Goal: Transaction & Acquisition: Register for event/course

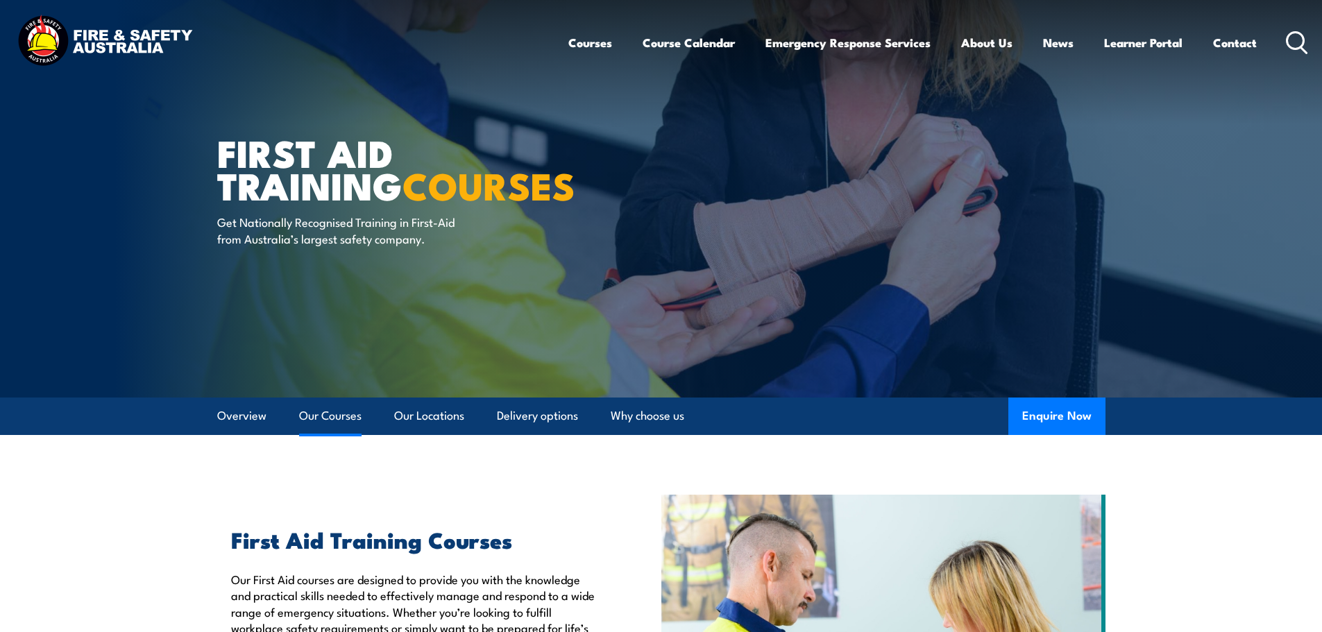
click at [337, 414] on link "Our Courses" at bounding box center [330, 416] width 62 height 37
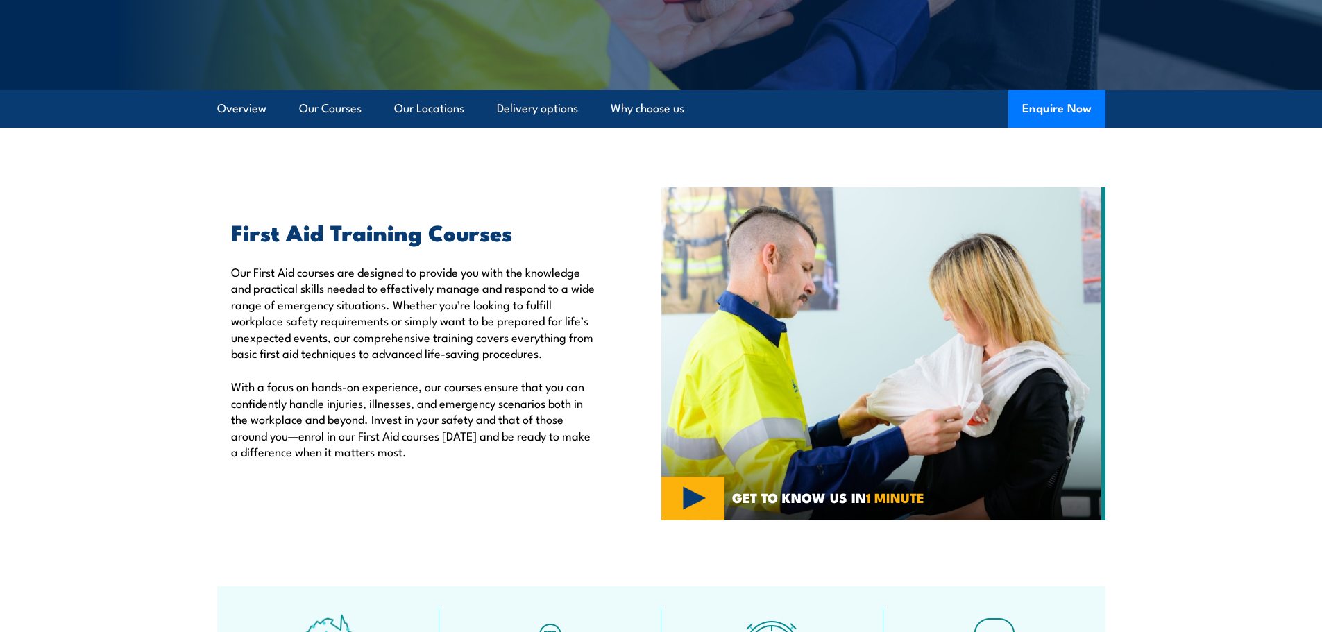
scroll to position [12, 0]
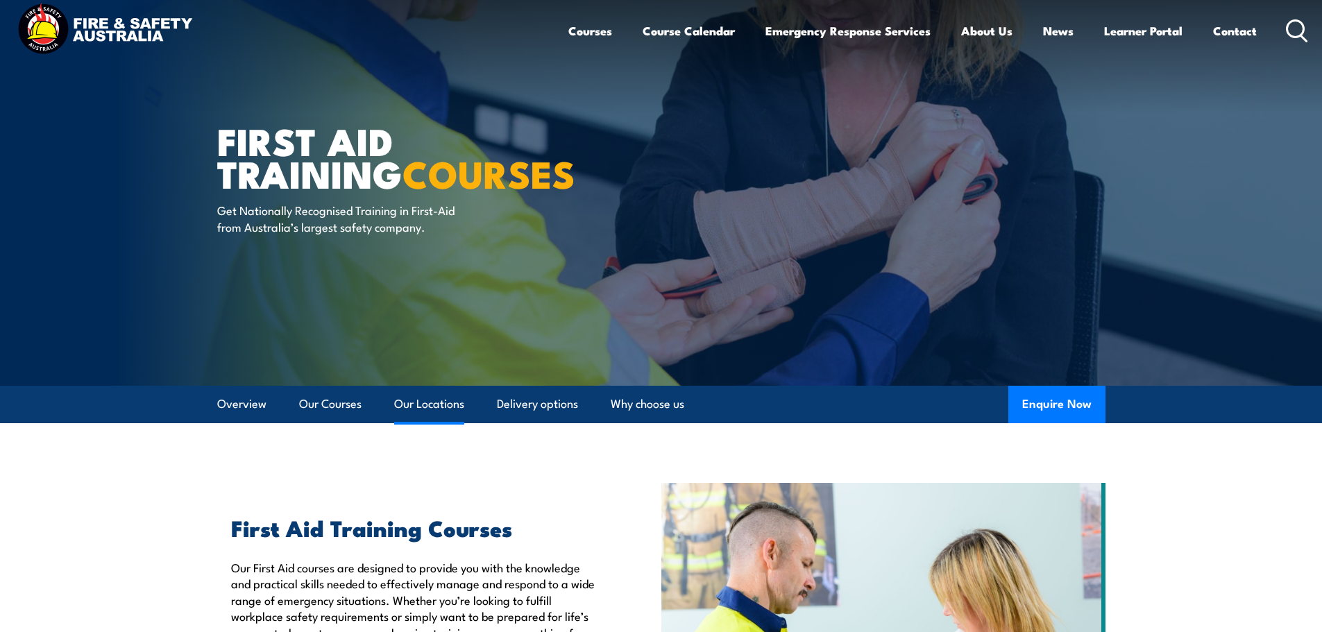
click at [433, 401] on link "Our Locations" at bounding box center [429, 404] width 70 height 37
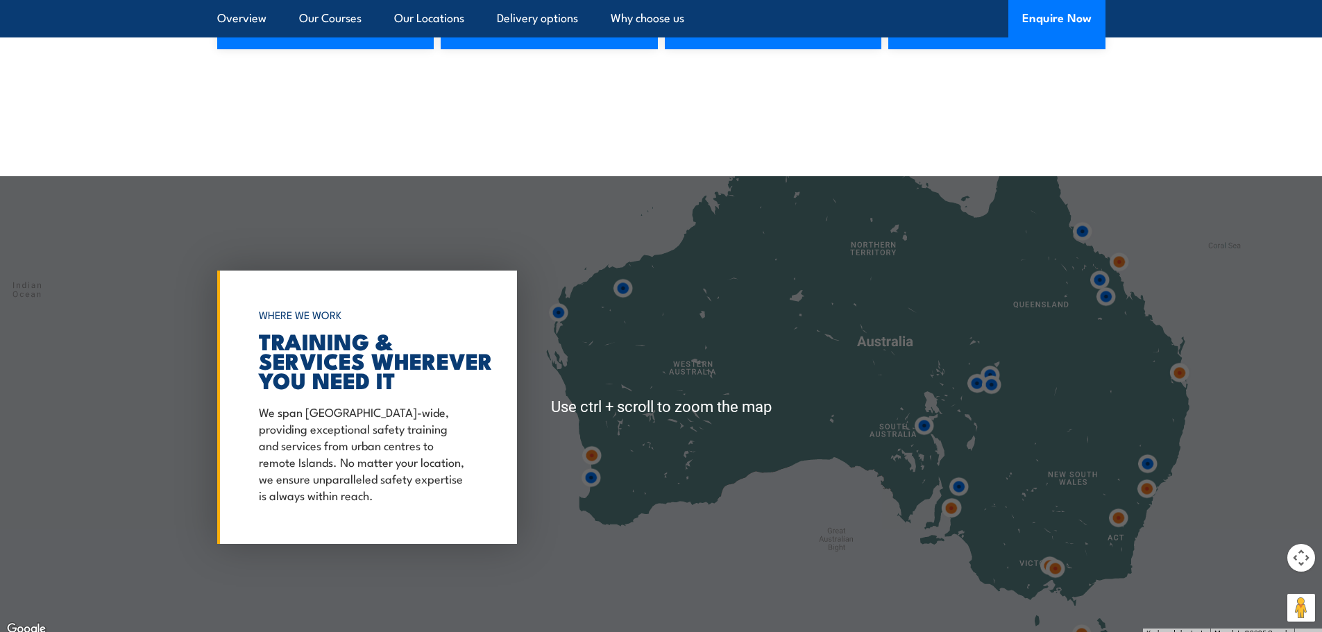
scroll to position [2332, 0]
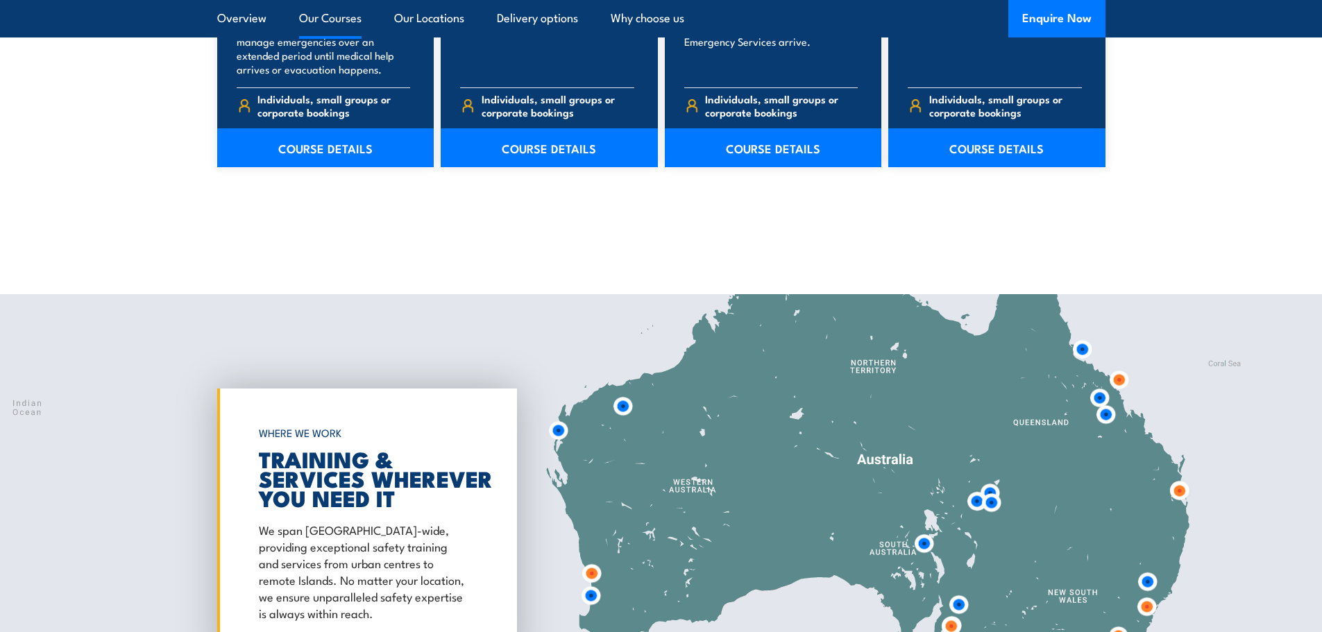
click at [907, 363] on div at bounding box center [661, 525] width 1322 height 462
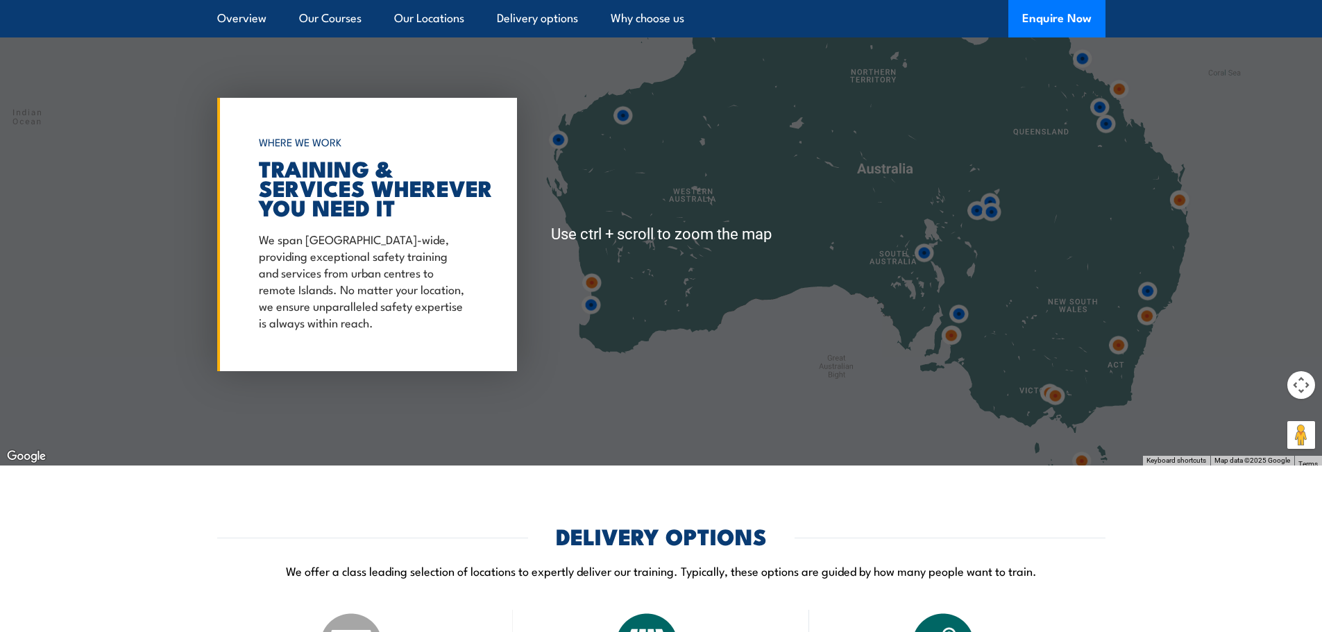
scroll to position [2748, 0]
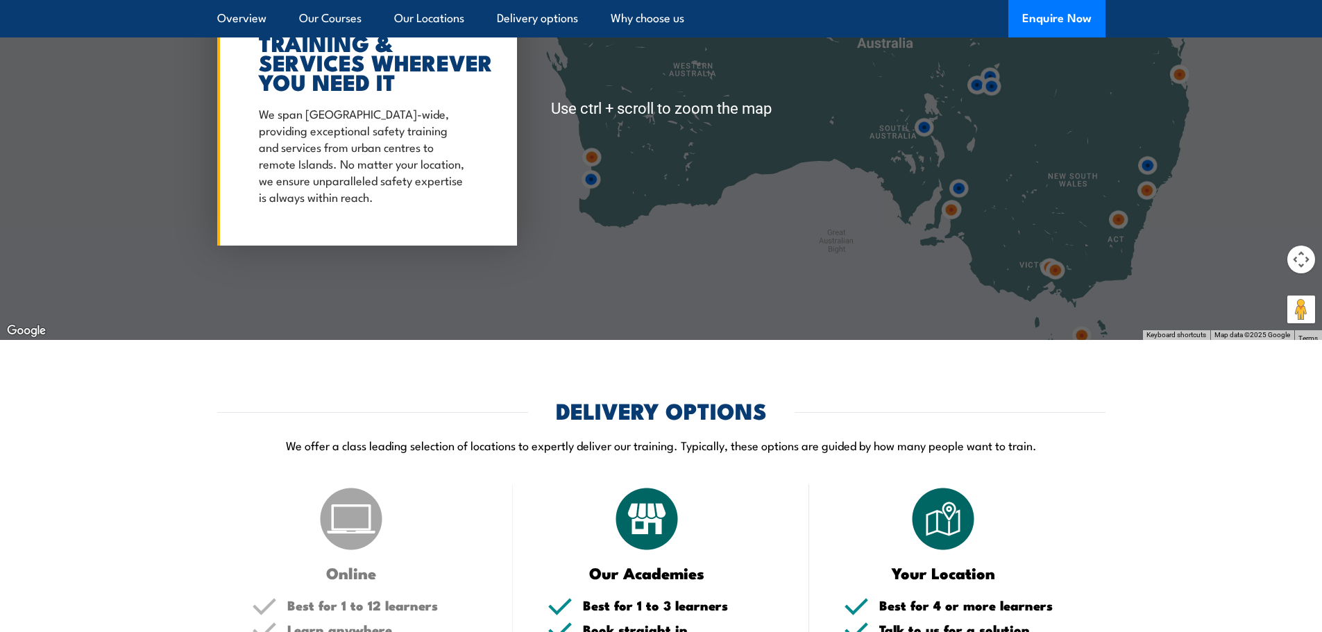
click at [1303, 259] on button "Map camera controls" at bounding box center [1301, 260] width 28 height 28
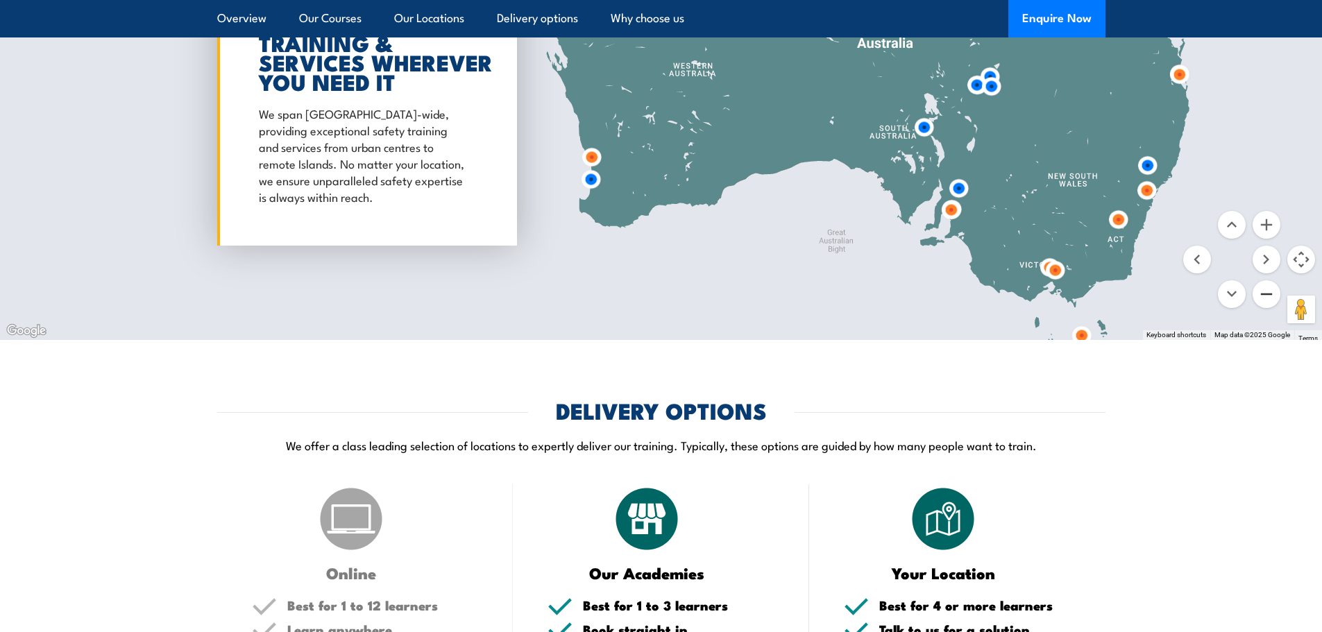
click at [1262, 300] on button "Zoom out" at bounding box center [1266, 294] width 28 height 28
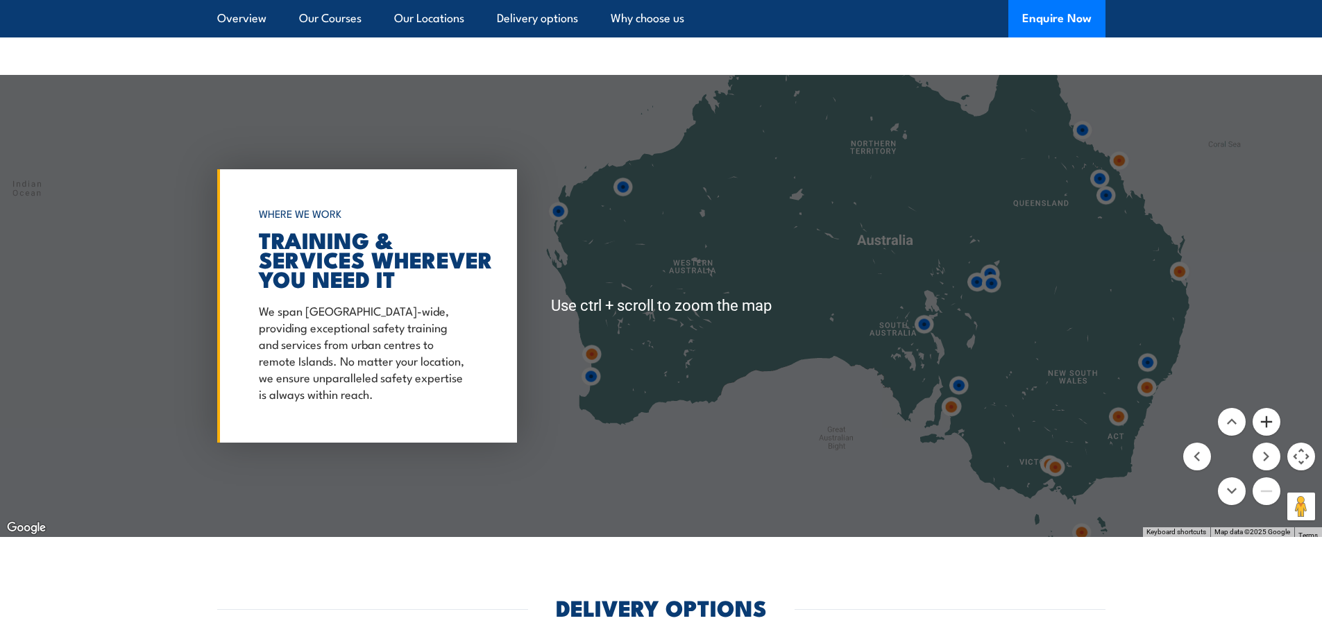
scroll to position [2540, 0]
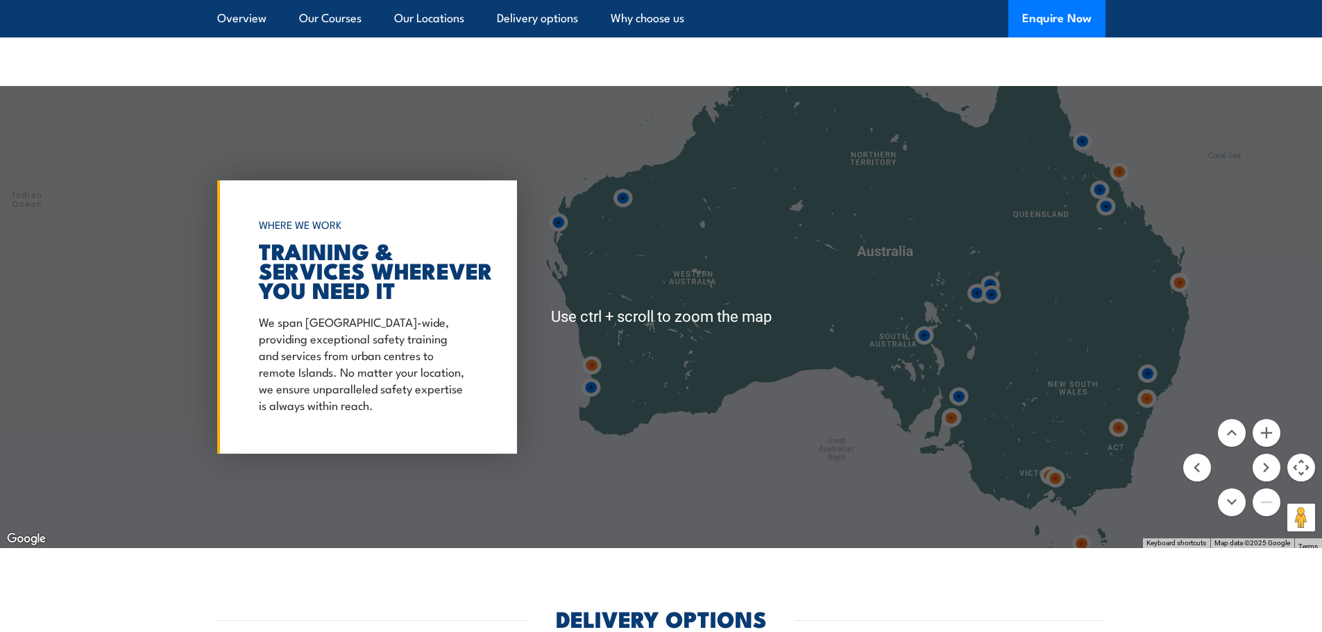
click at [831, 206] on div at bounding box center [661, 317] width 1322 height 462
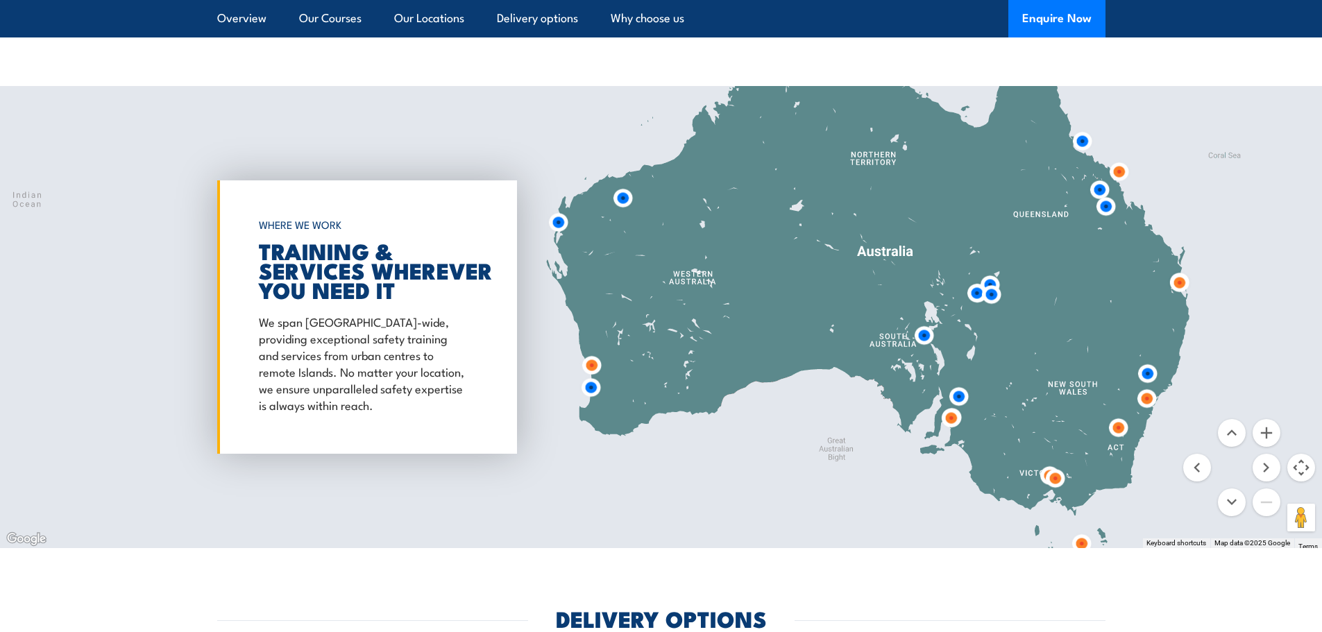
click at [831, 206] on div at bounding box center [661, 317] width 1322 height 462
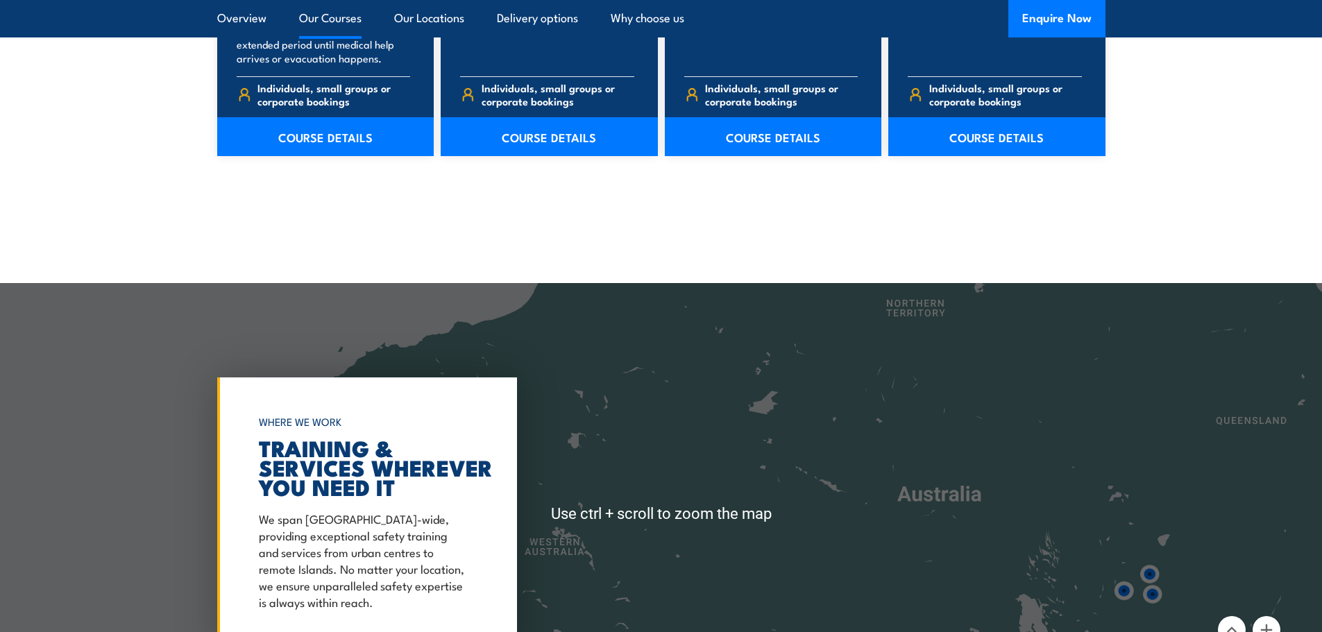
scroll to position [2332, 0]
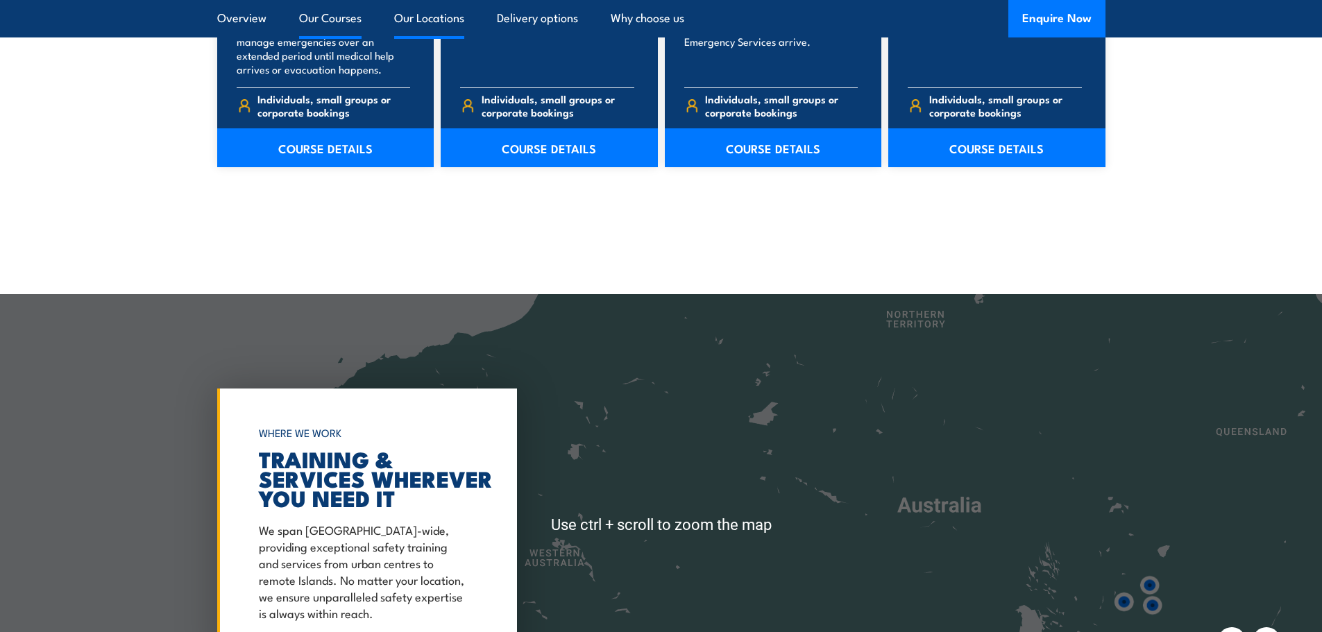
click at [449, 8] on link "Our Locations" at bounding box center [429, 18] width 70 height 37
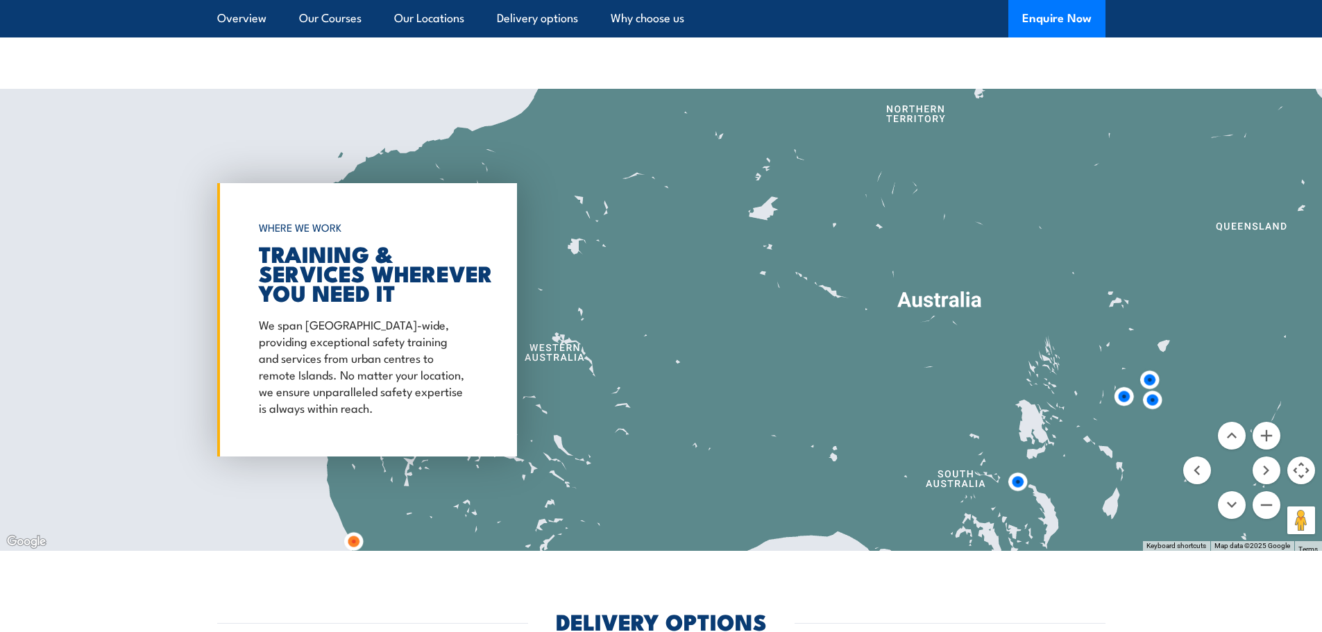
scroll to position [2540, 0]
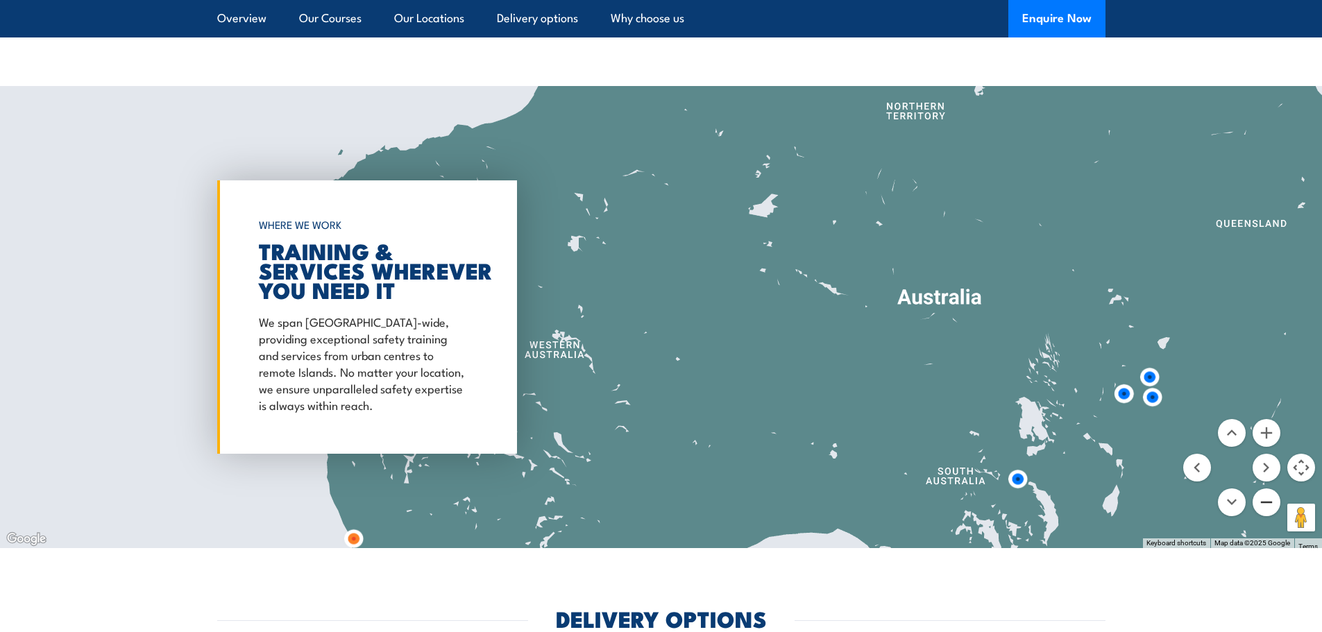
click at [1267, 500] on button "Zoom out" at bounding box center [1266, 502] width 28 height 28
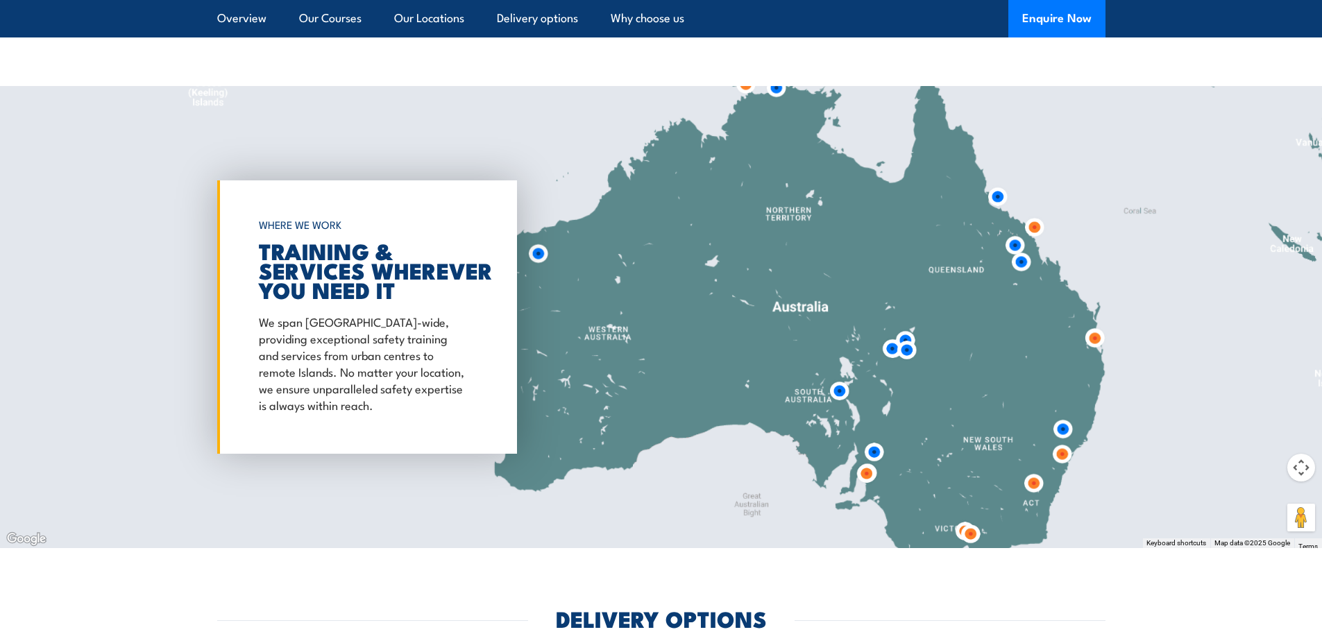
click at [774, 91] on img at bounding box center [776, 88] width 26 height 26
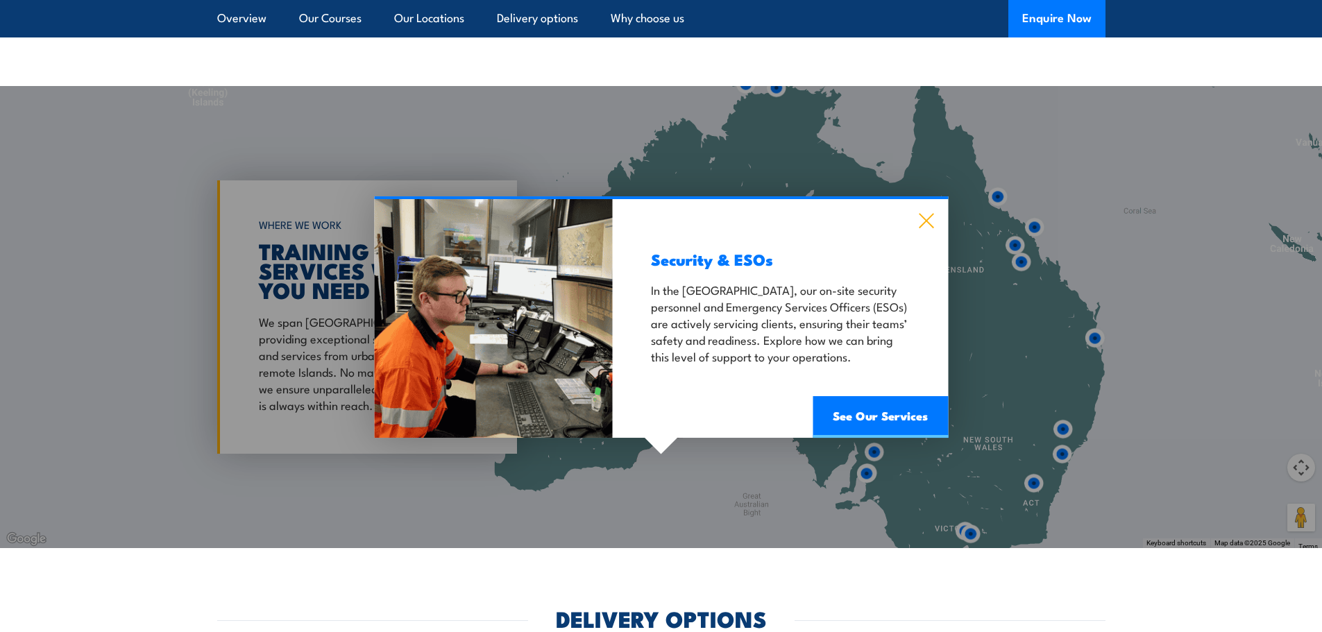
click at [924, 219] on icon at bounding box center [926, 221] width 15 height 15
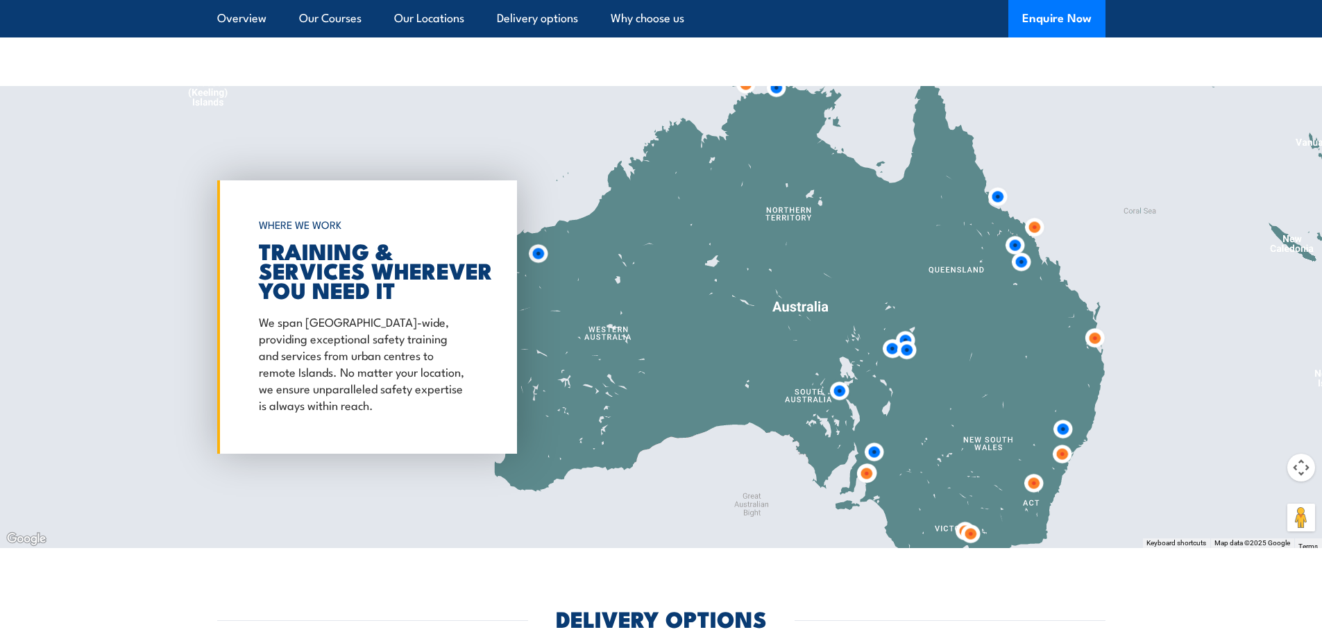
click at [747, 90] on img at bounding box center [746, 84] width 26 height 26
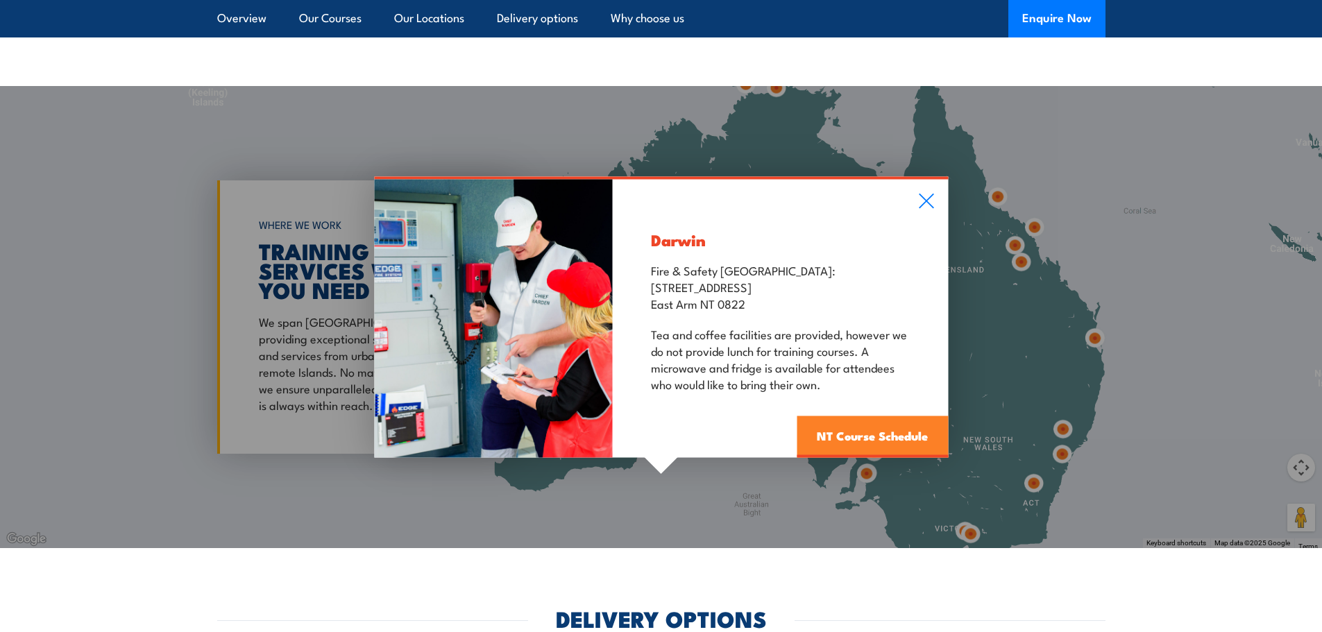
click at [855, 442] on link "NT Course Schedule" at bounding box center [872, 437] width 151 height 42
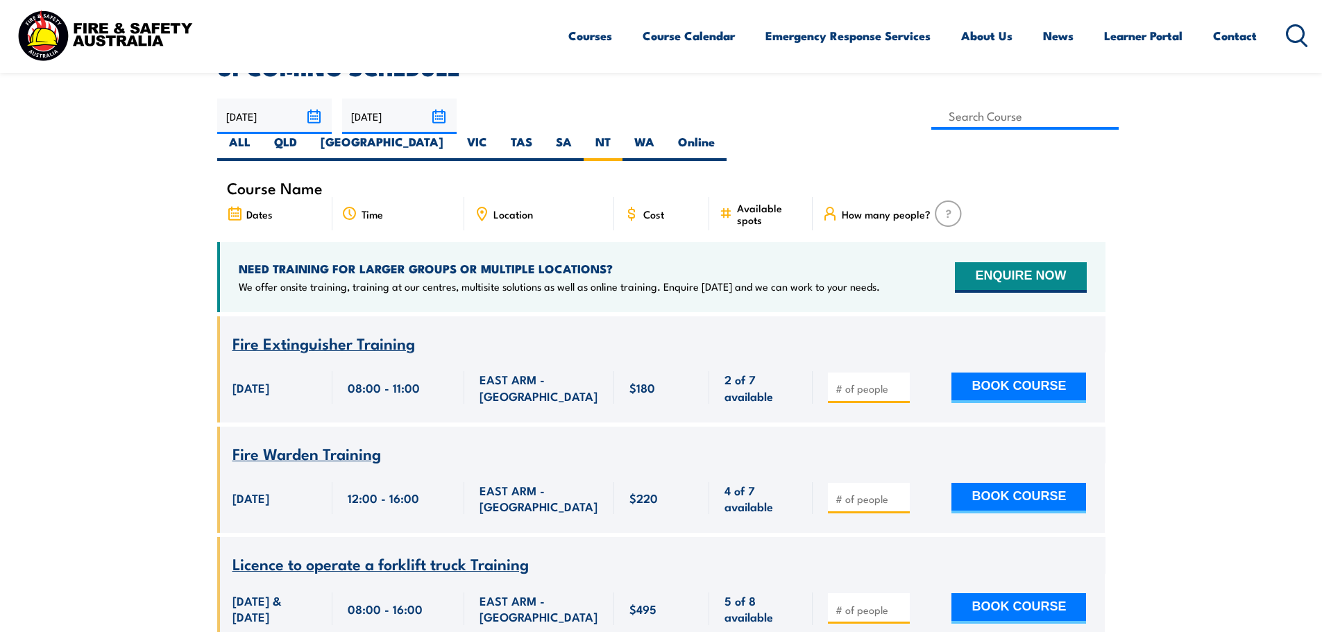
scroll to position [180, 0]
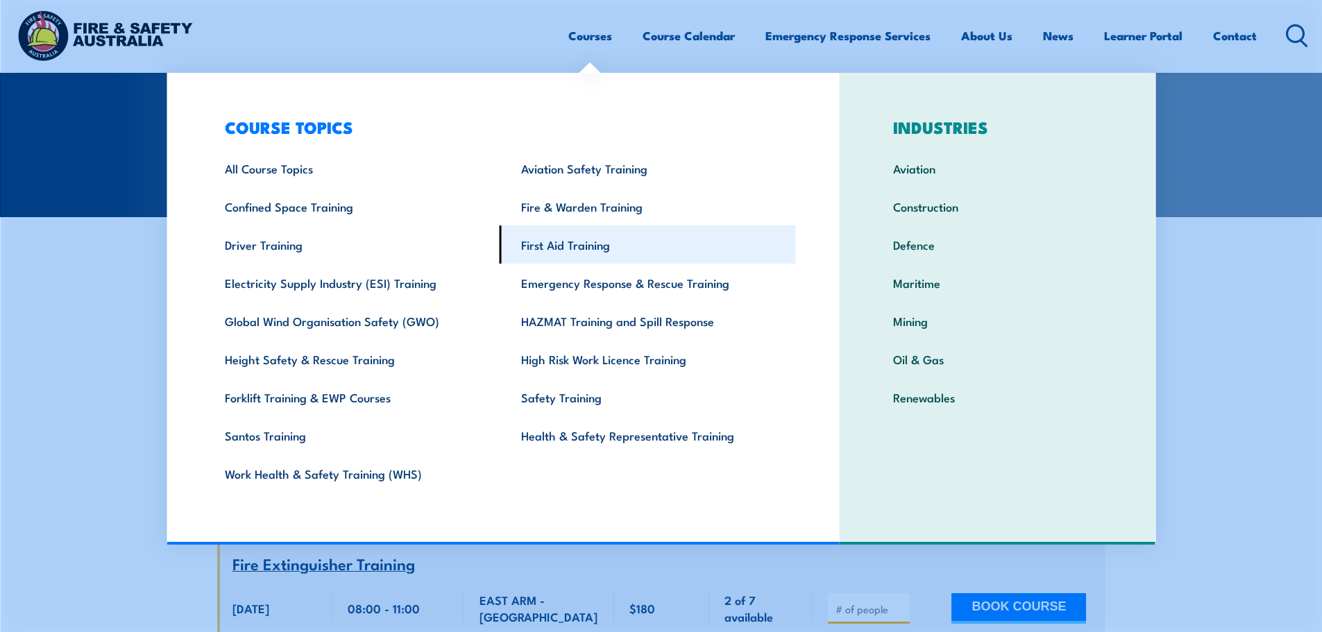
click at [550, 244] on link "First Aid Training" at bounding box center [648, 245] width 296 height 38
